Goal: Obtain resource: Download file/media

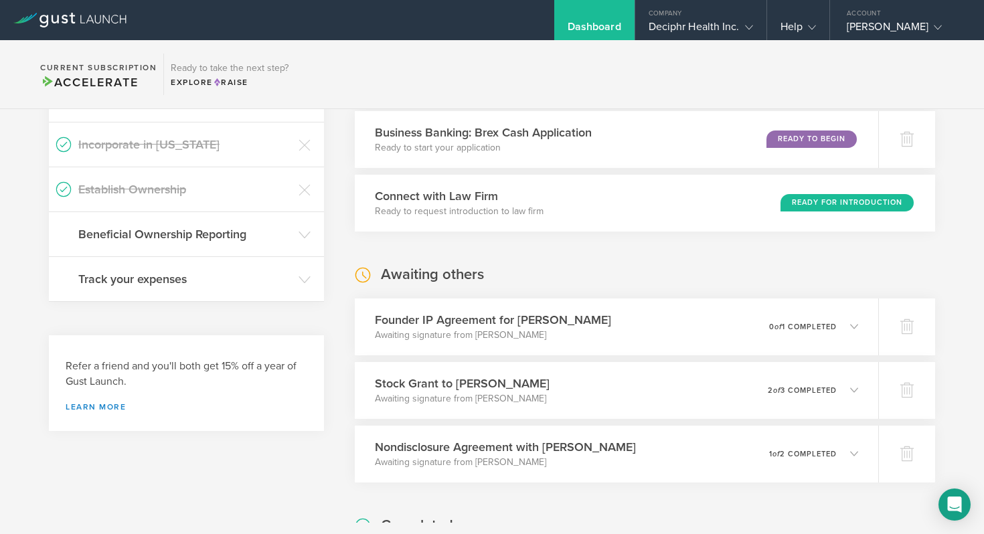
scroll to position [619, 0]
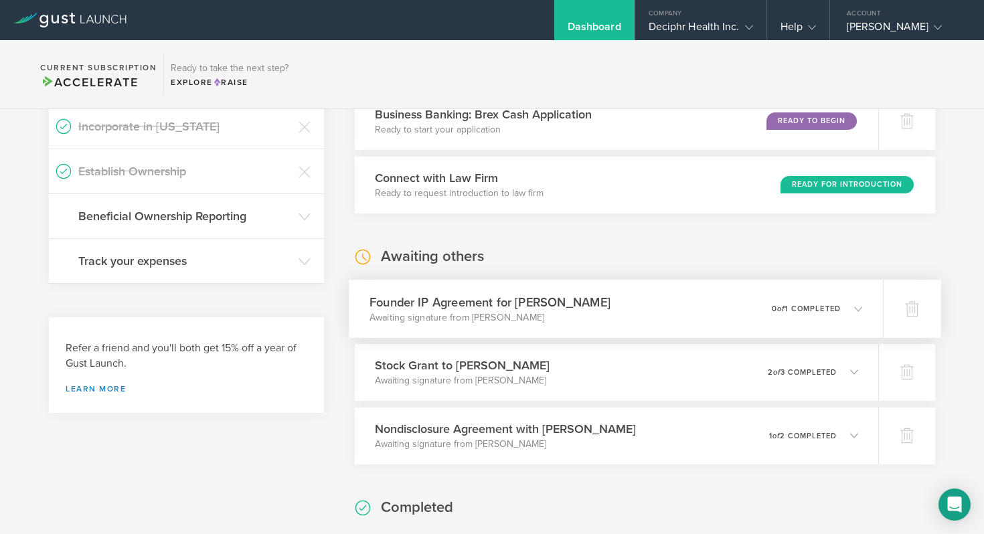
click at [586, 300] on h3 "Founder IP Agreement for [PERSON_NAME]" at bounding box center [489, 302] width 241 height 18
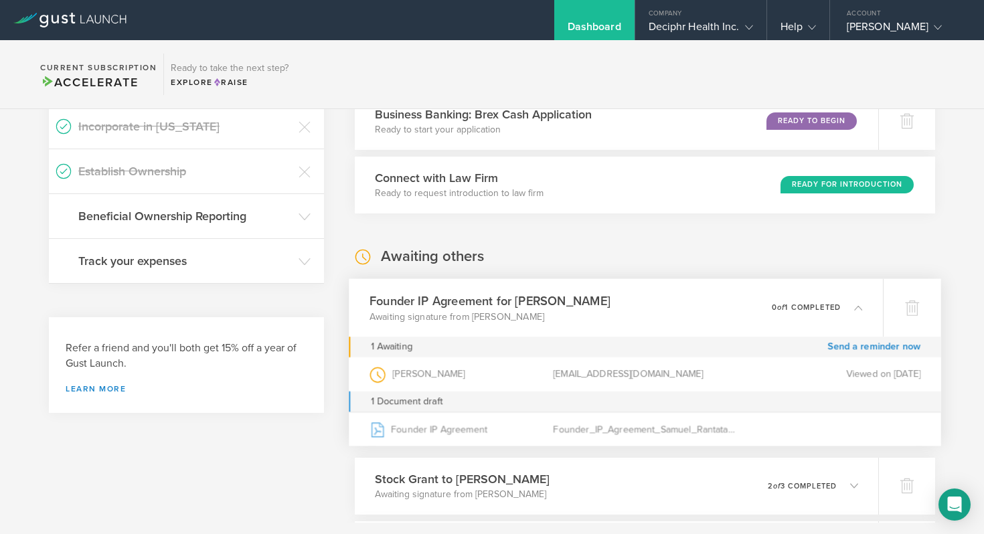
scroll to position [655, 0]
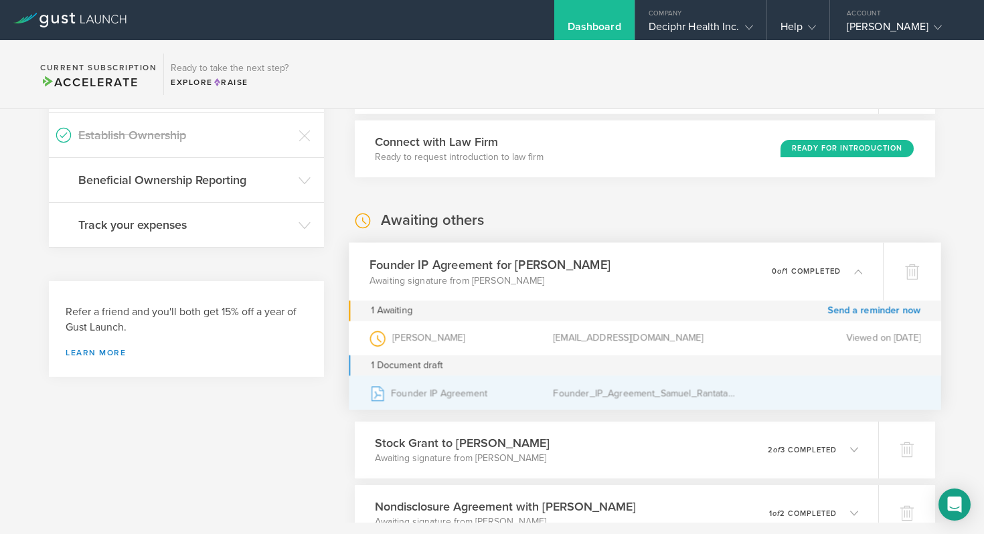
click at [437, 387] on div "Founder IP Agreement" at bounding box center [460, 392] width 183 height 33
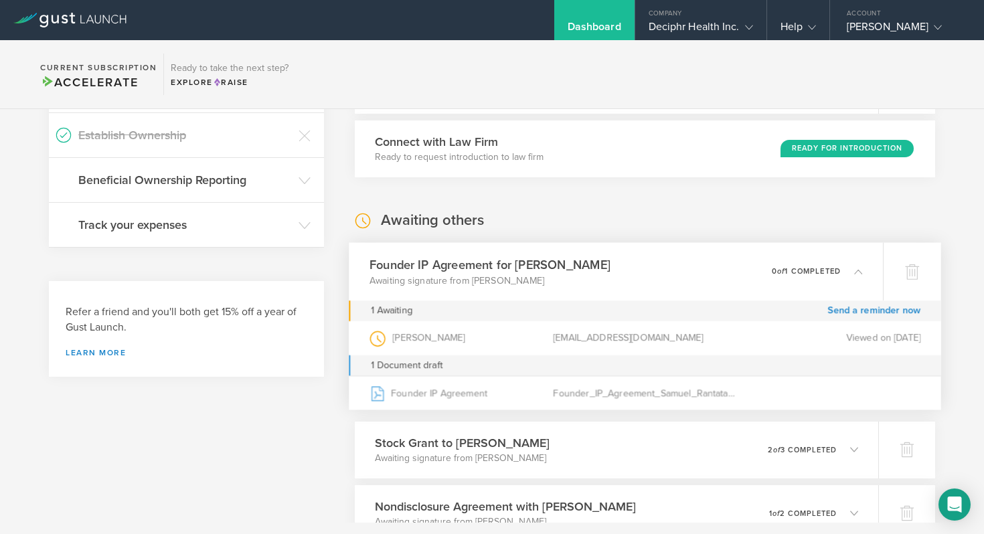
scroll to position [611, 0]
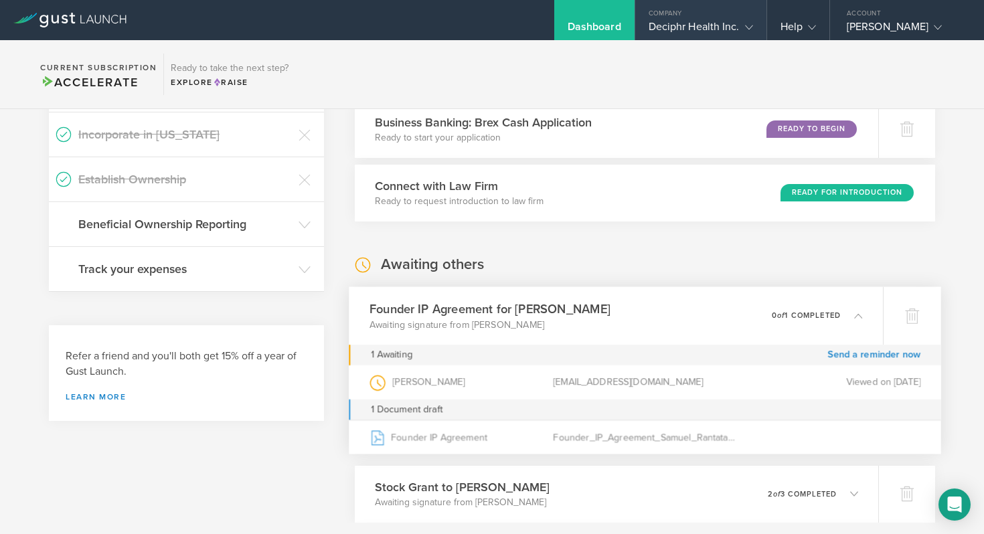
click at [698, 21] on div "Deciphr Health Inc." at bounding box center [701, 30] width 104 height 20
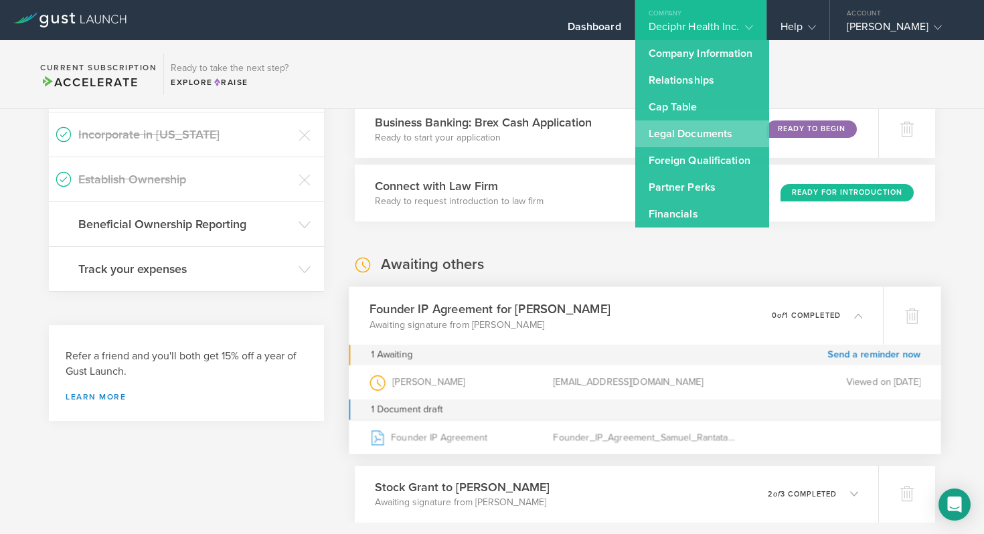
click at [697, 129] on link "Legal Documents" at bounding box center [702, 133] width 134 height 27
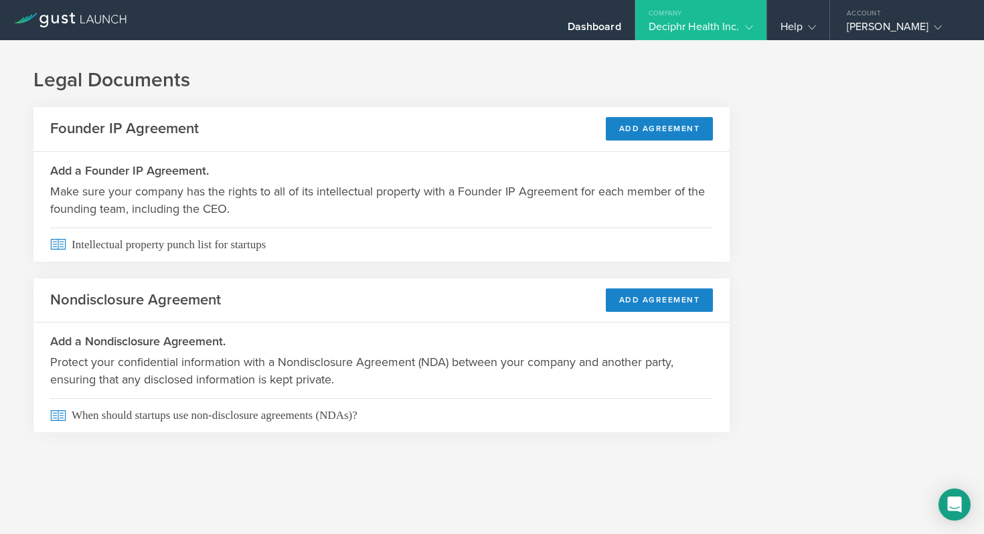
click at [717, 25] on div "Deciphr Health Inc." at bounding box center [701, 30] width 104 height 20
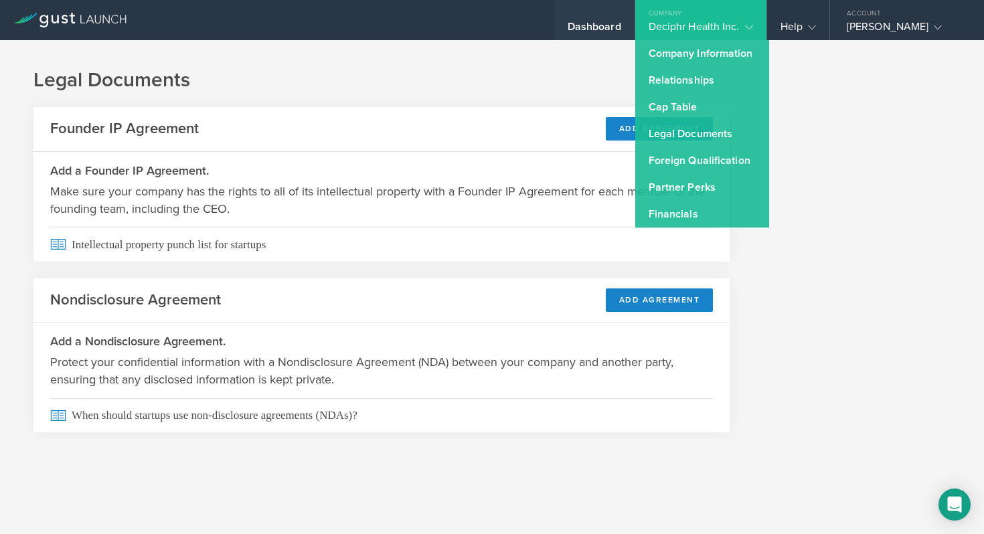
click at [586, 12] on div "Dashboard" at bounding box center [594, 20] width 80 height 40
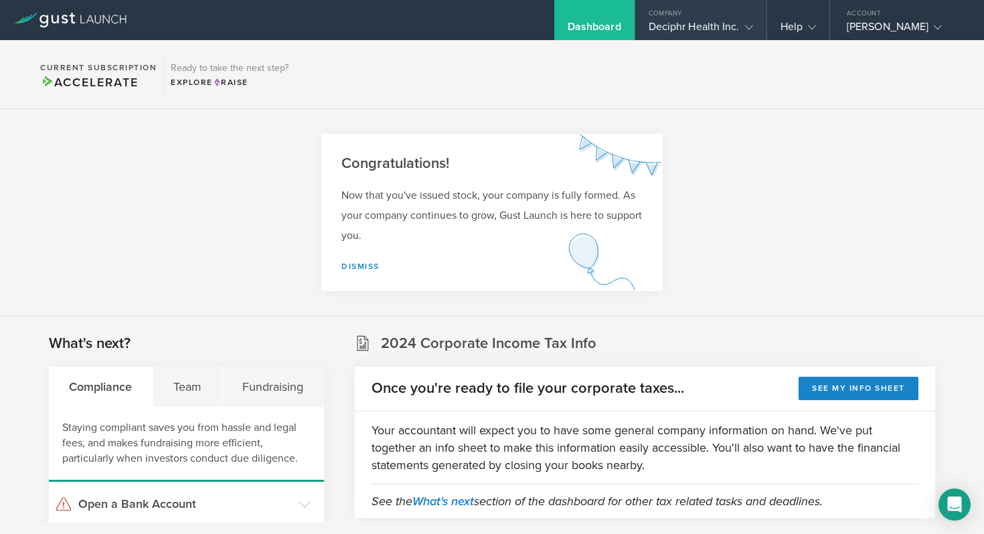
click at [751, 20] on gust-icon at bounding box center [746, 26] width 13 height 13
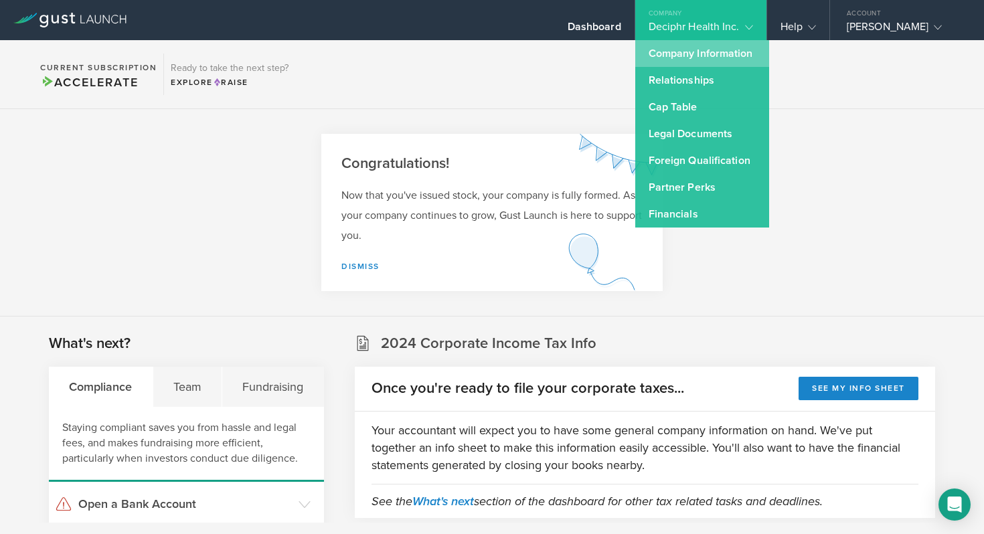
click at [710, 54] on link "Company Information" at bounding box center [702, 53] width 134 height 27
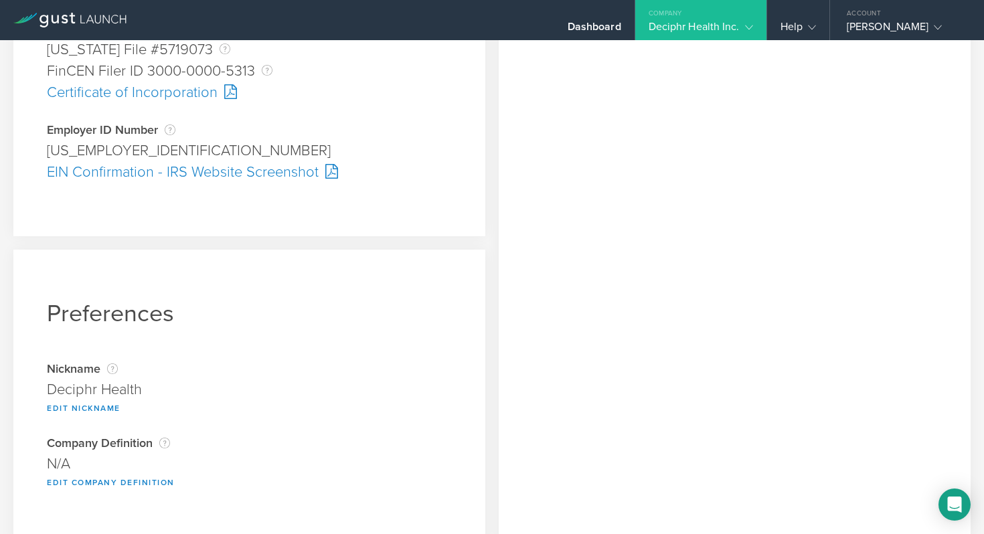
scroll to position [414, 0]
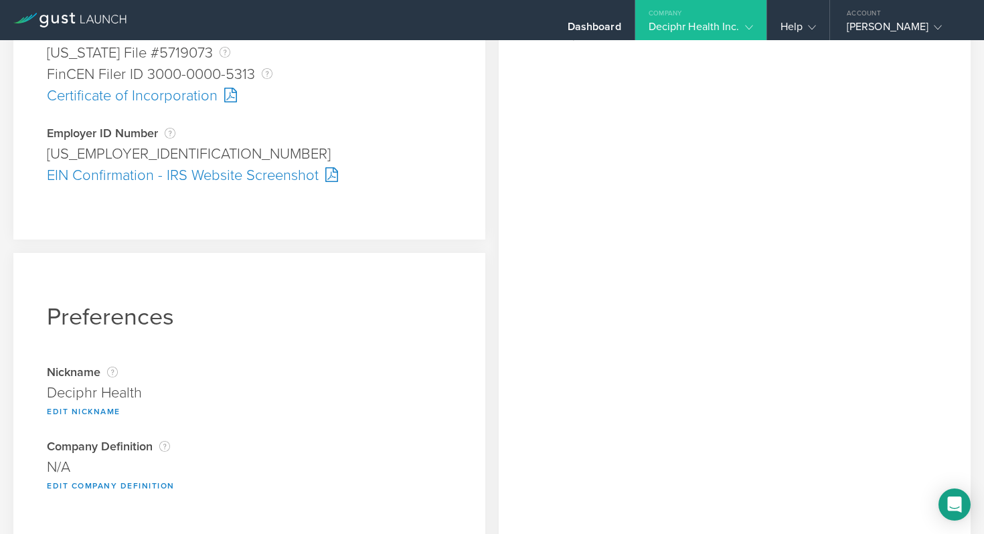
click at [732, 19] on div "Company" at bounding box center [700, 10] width 131 height 20
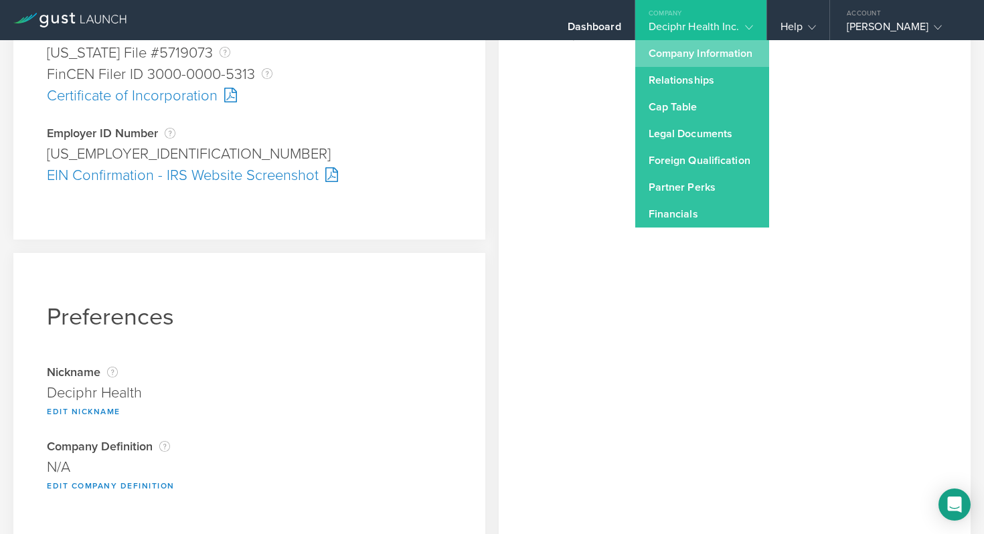
click at [734, 48] on link "Company Information" at bounding box center [702, 53] width 134 height 27
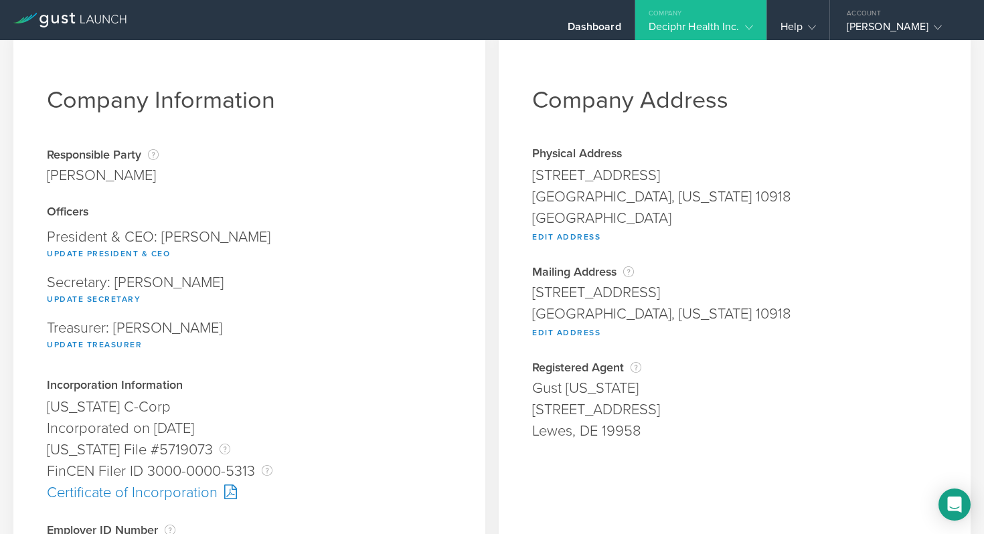
scroll to position [0, 0]
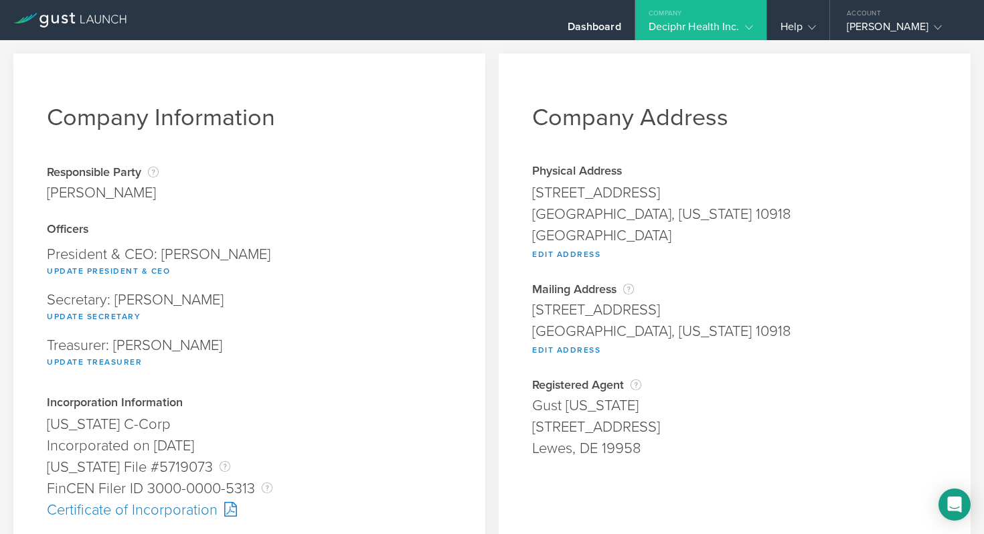
click at [743, 18] on div "Company" at bounding box center [700, 10] width 131 height 20
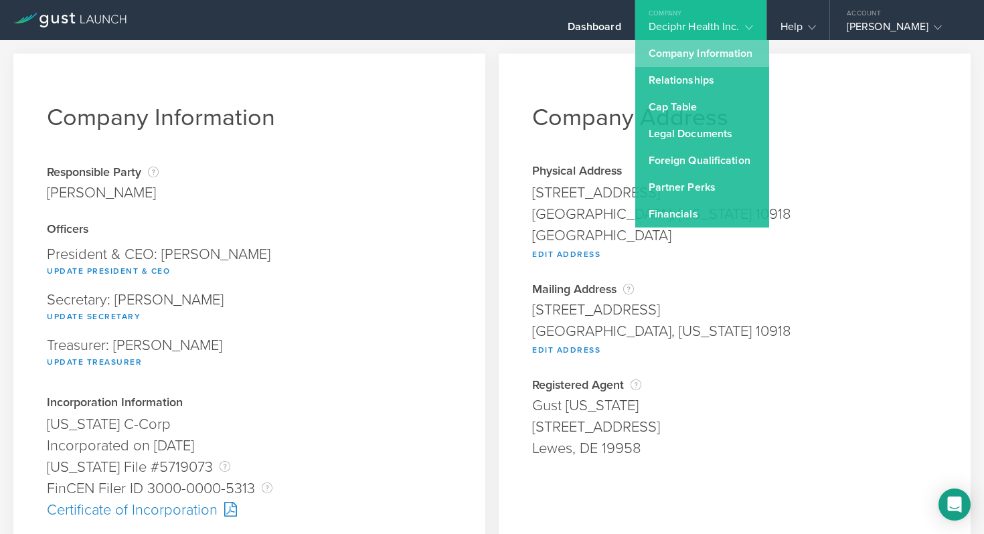
click at [703, 49] on link "Company Information" at bounding box center [702, 53] width 134 height 27
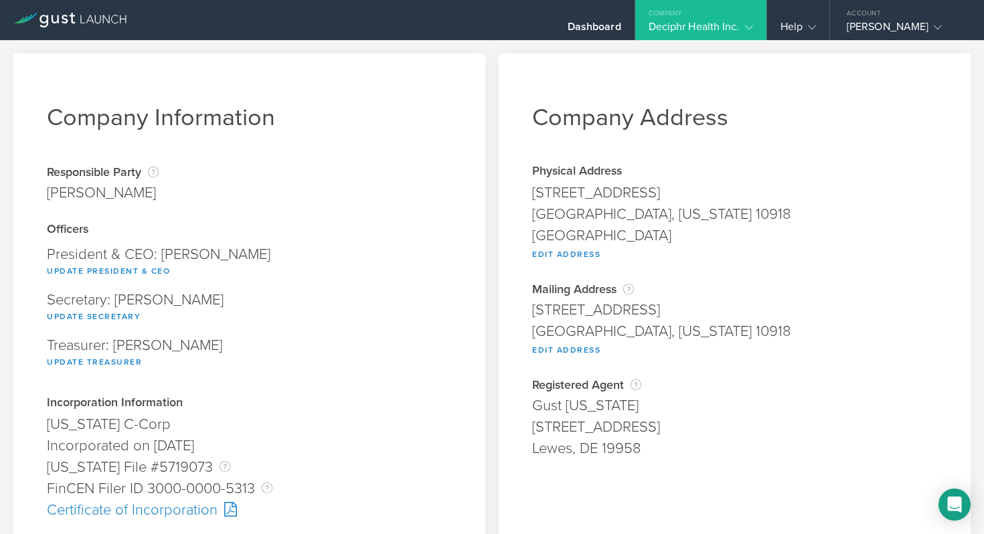
click at [697, 26] on div "Deciphr Health Inc." at bounding box center [701, 30] width 104 height 20
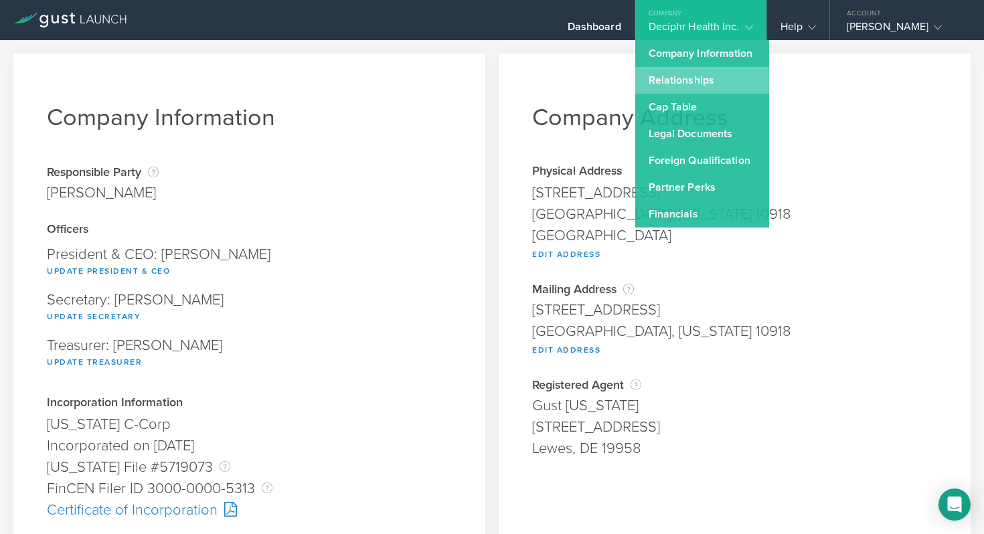
click at [691, 78] on link "Relationships" at bounding box center [702, 80] width 134 height 27
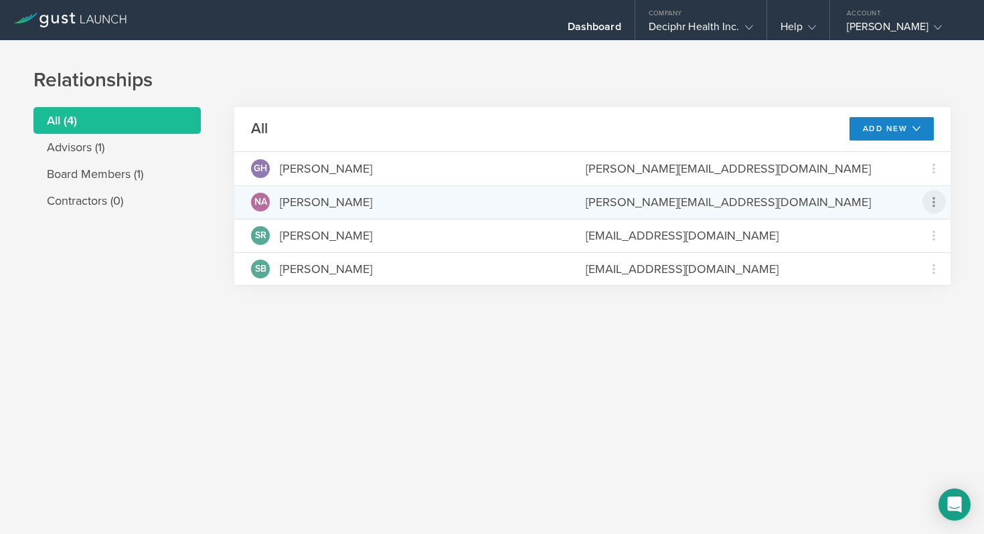
click at [930, 197] on icon at bounding box center [934, 202] width 16 height 16
click at [819, 353] on md-backdrop at bounding box center [492, 267] width 984 height 534
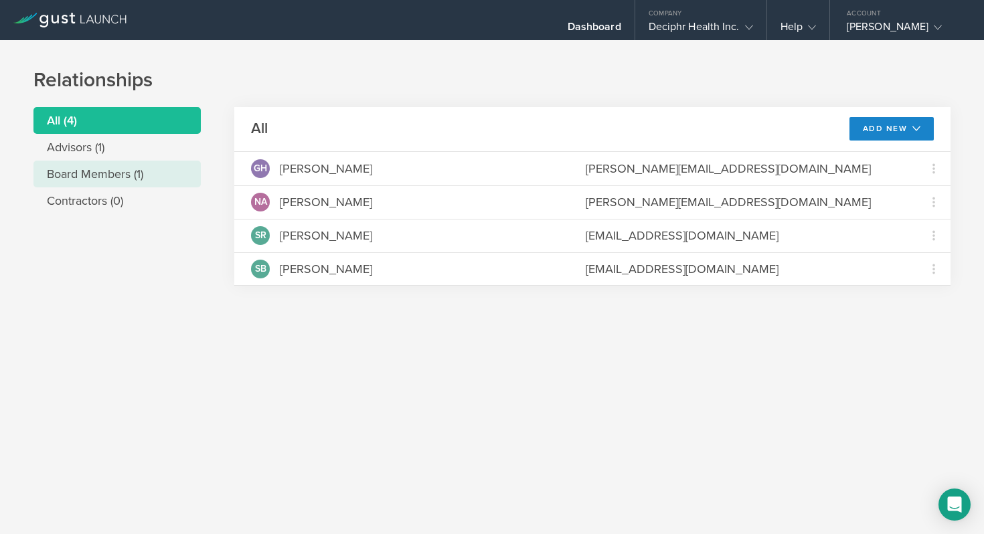
click at [153, 169] on li "Board Members (1)" at bounding box center [116, 174] width 167 height 27
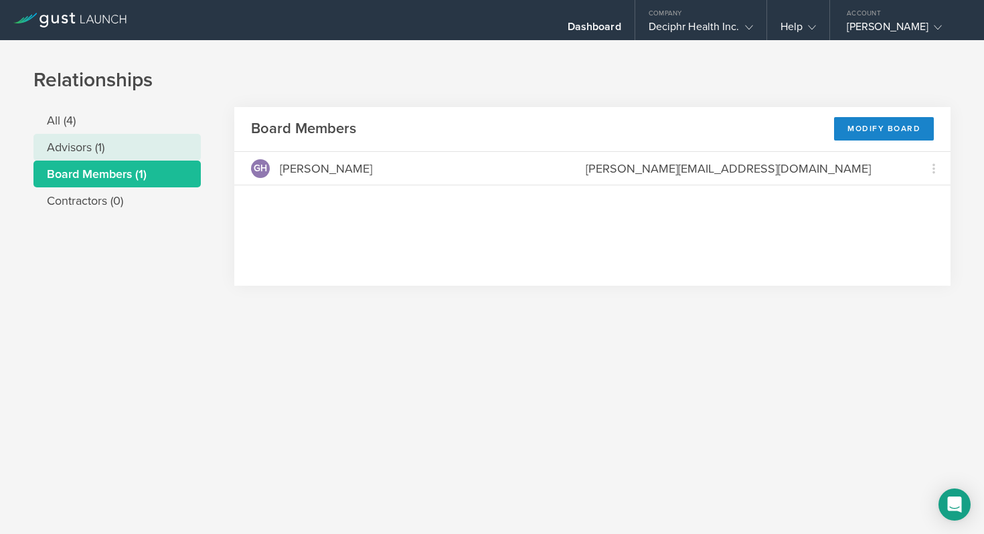
click at [150, 151] on li "Advisors (1)" at bounding box center [116, 147] width 167 height 27
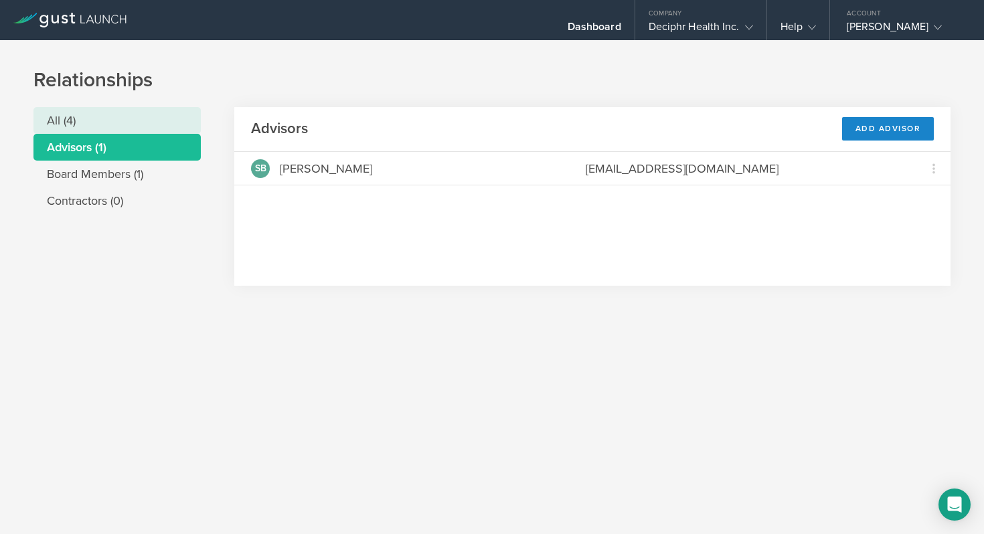
click at [148, 124] on li "All (4)" at bounding box center [116, 120] width 167 height 27
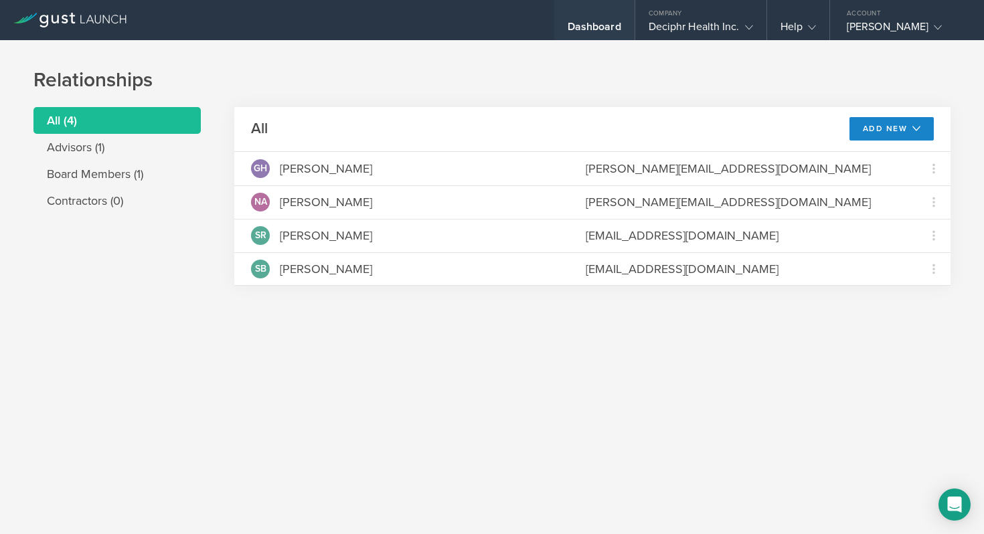
click at [615, 27] on div "Dashboard" at bounding box center [595, 30] width 54 height 20
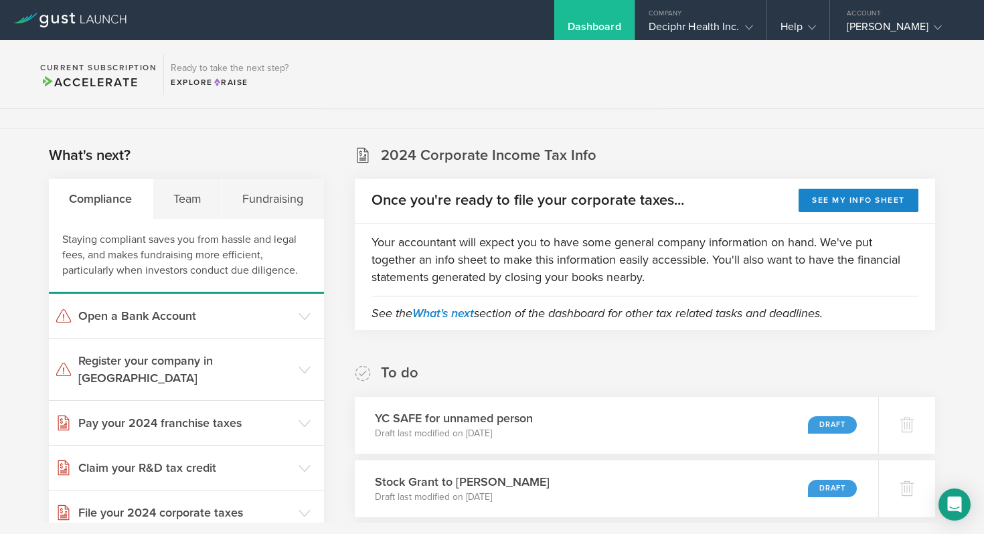
scroll to position [197, 0]
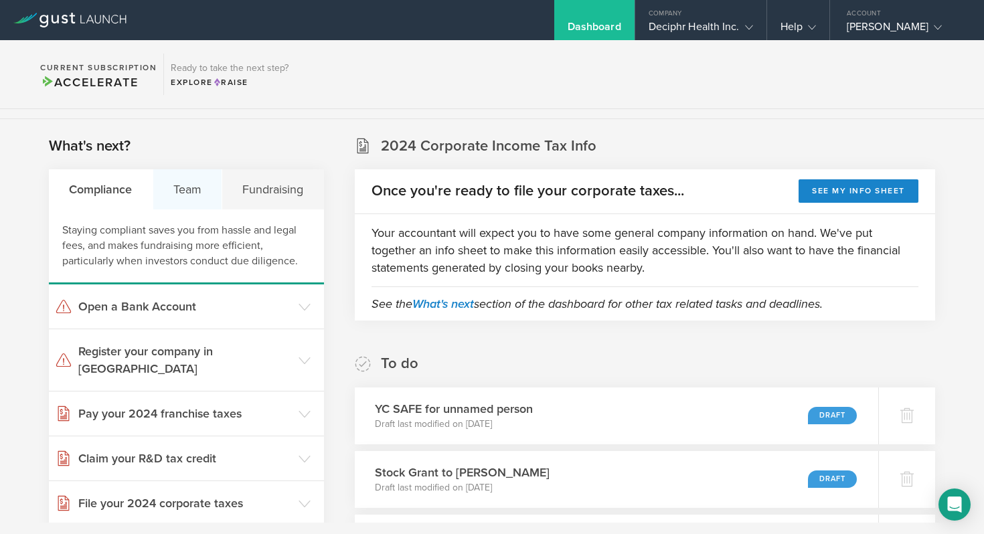
click at [183, 189] on div "Team" at bounding box center [188, 189] width 70 height 40
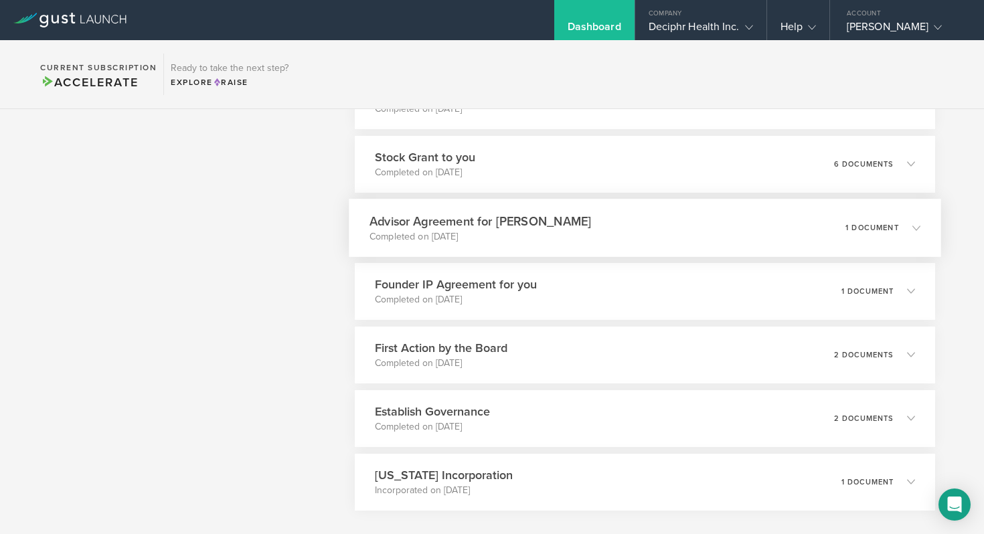
scroll to position [1172, 0]
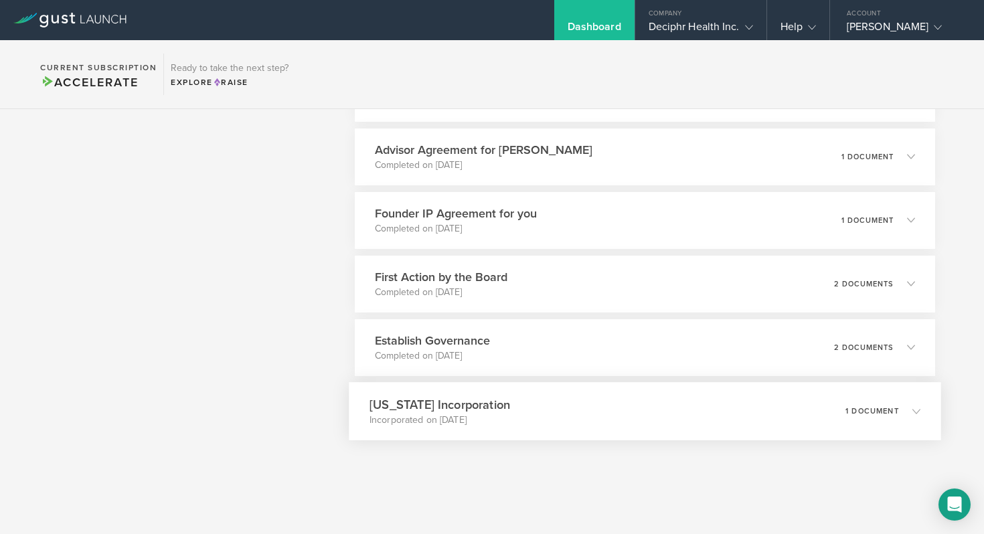
click at [529, 418] on div "[US_STATE] Incorporation Incorporated on [DATE] 1 document" at bounding box center [645, 411] width 592 height 58
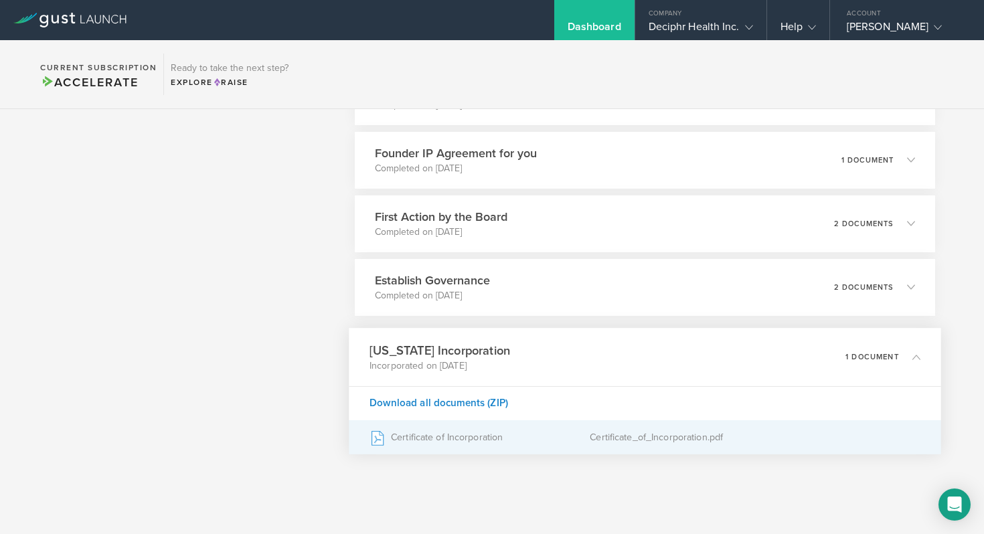
scroll to position [1236, 0]
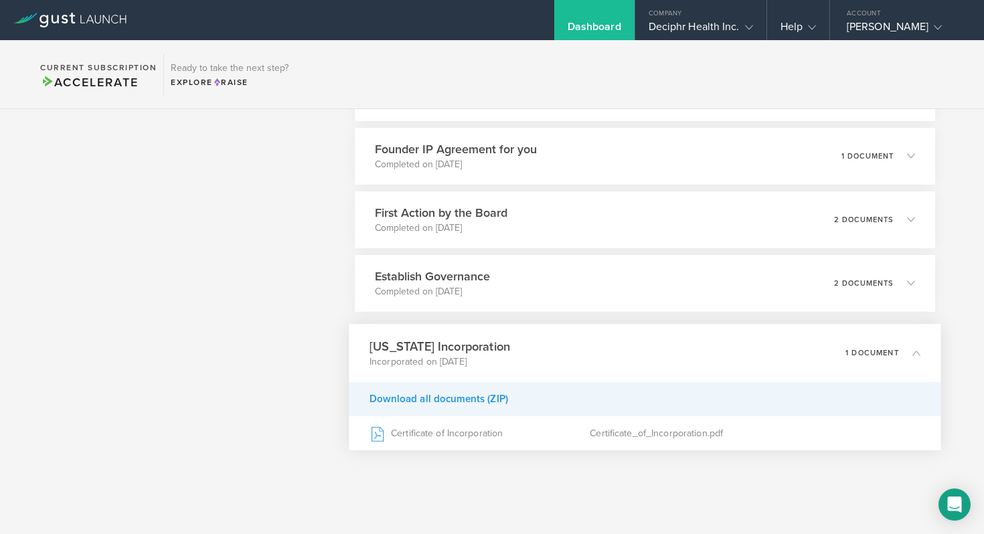
click at [452, 402] on div "Download all documents (ZIP)" at bounding box center [645, 399] width 592 height 34
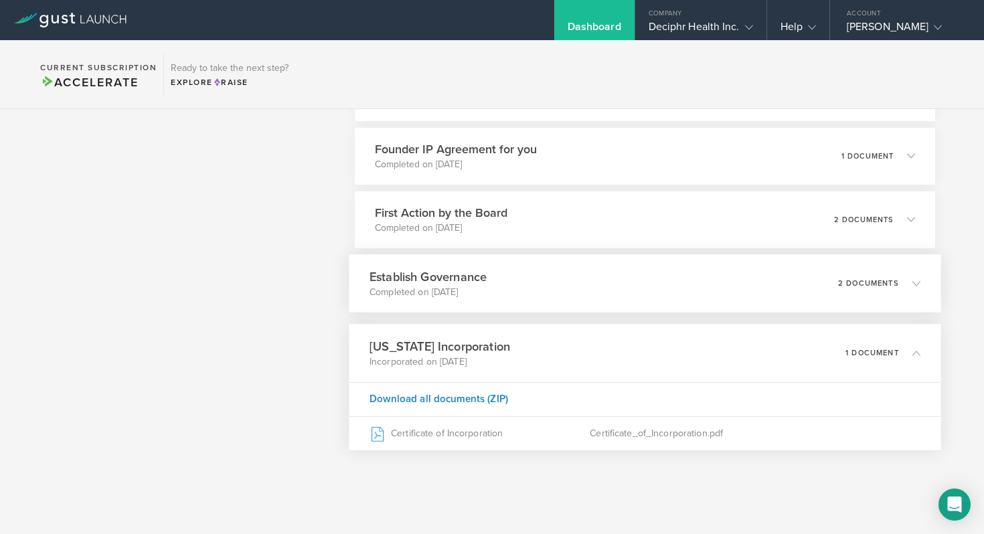
click at [438, 278] on h3 "Establish Governance" at bounding box center [427, 277] width 117 height 18
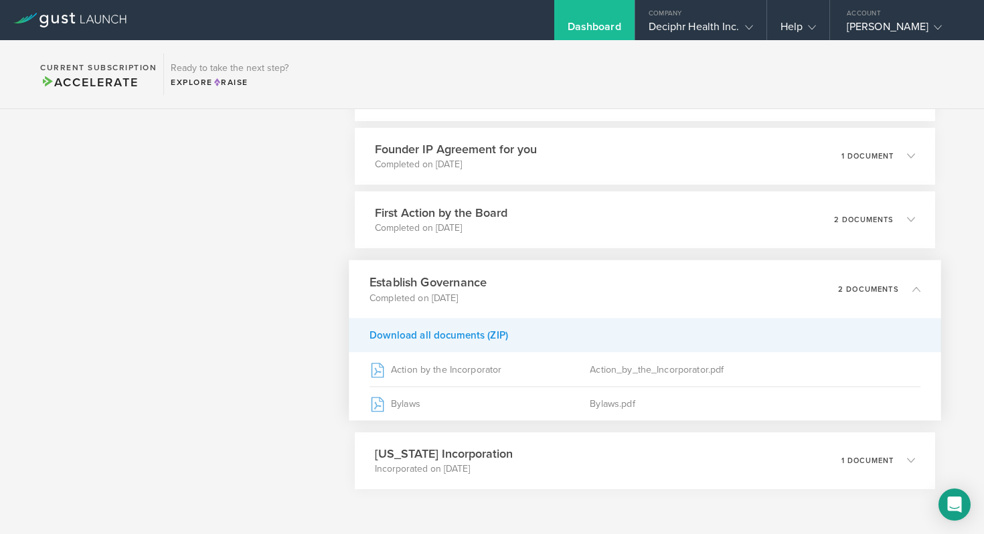
click at [446, 335] on div "Download all documents (ZIP)" at bounding box center [645, 335] width 592 height 34
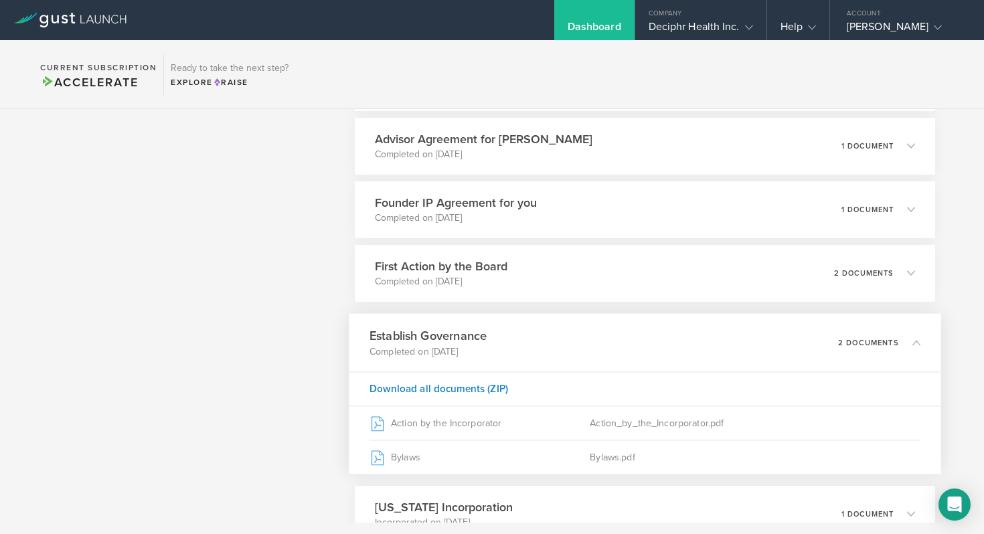
scroll to position [1181, 0]
click at [475, 288] on p "Completed on [DATE]" at bounding box center [436, 283] width 135 height 13
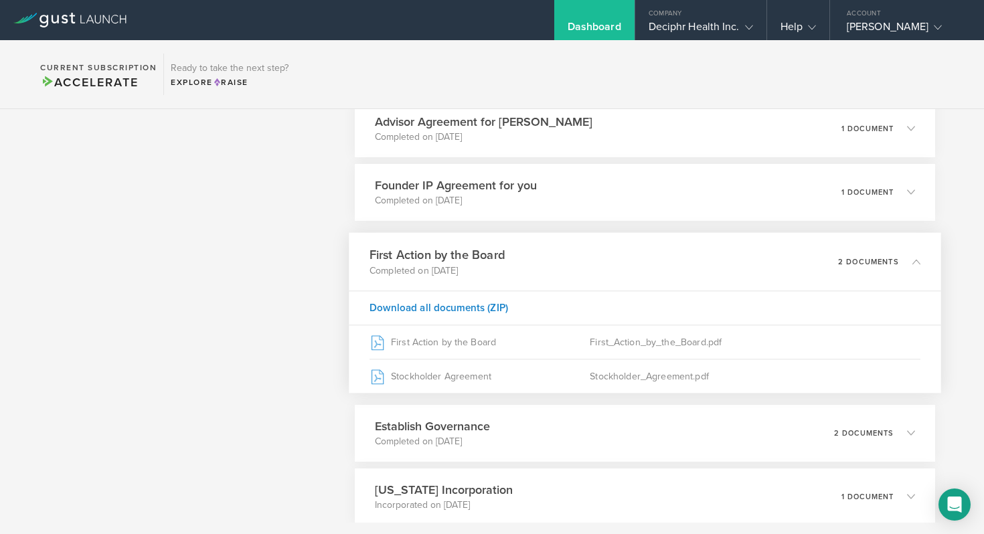
scroll to position [1201, 0]
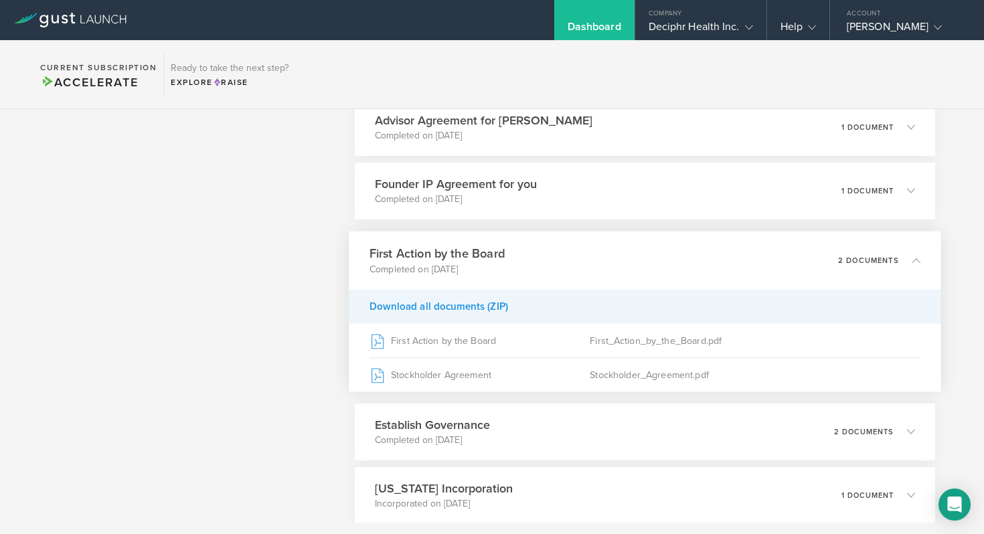
click at [428, 310] on div "Download all documents (ZIP)" at bounding box center [645, 306] width 592 height 34
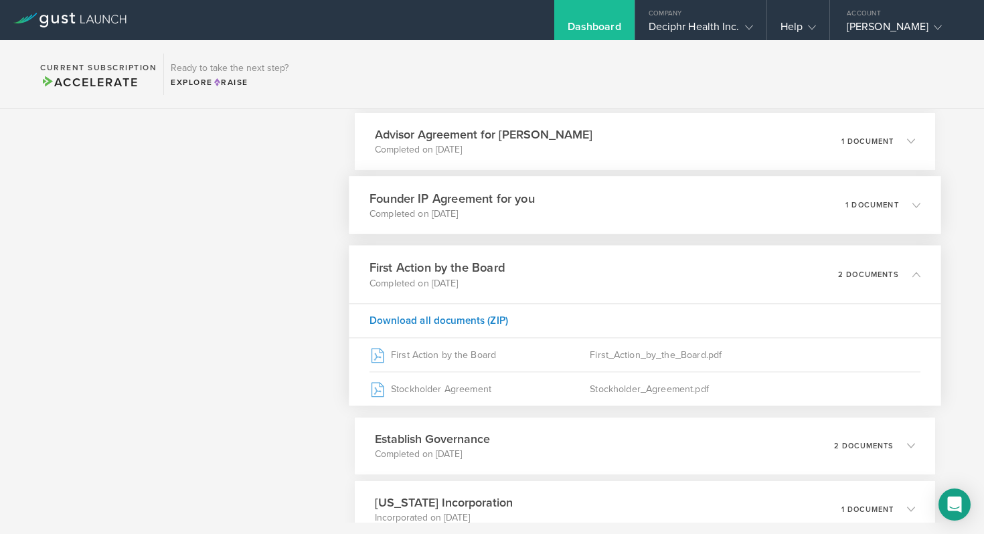
scroll to position [1185, 0]
